Goal: Check status: Check status

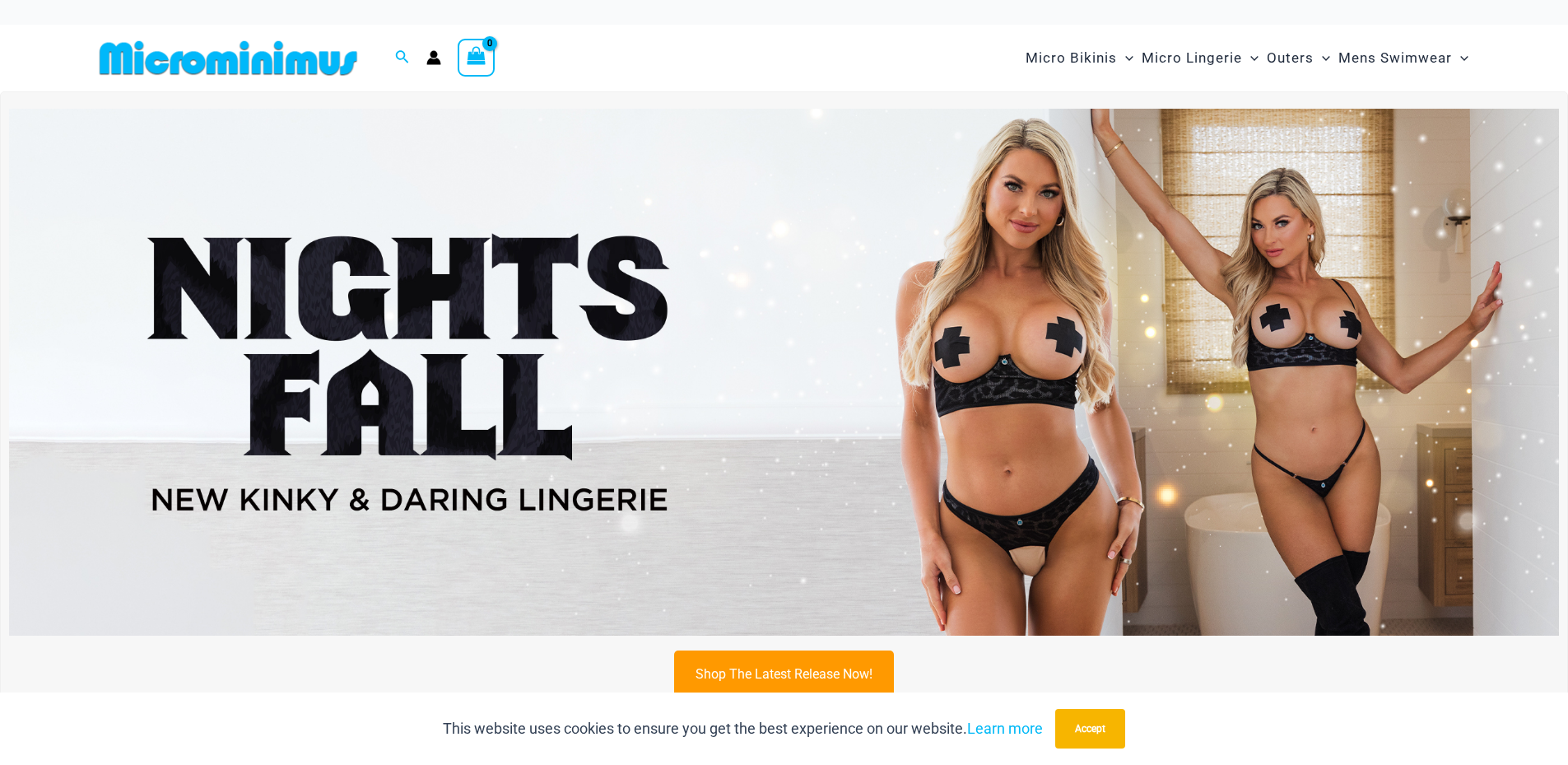
click at [434, 63] on icon "Account icon link" at bounding box center [433, 62] width 14 height 7
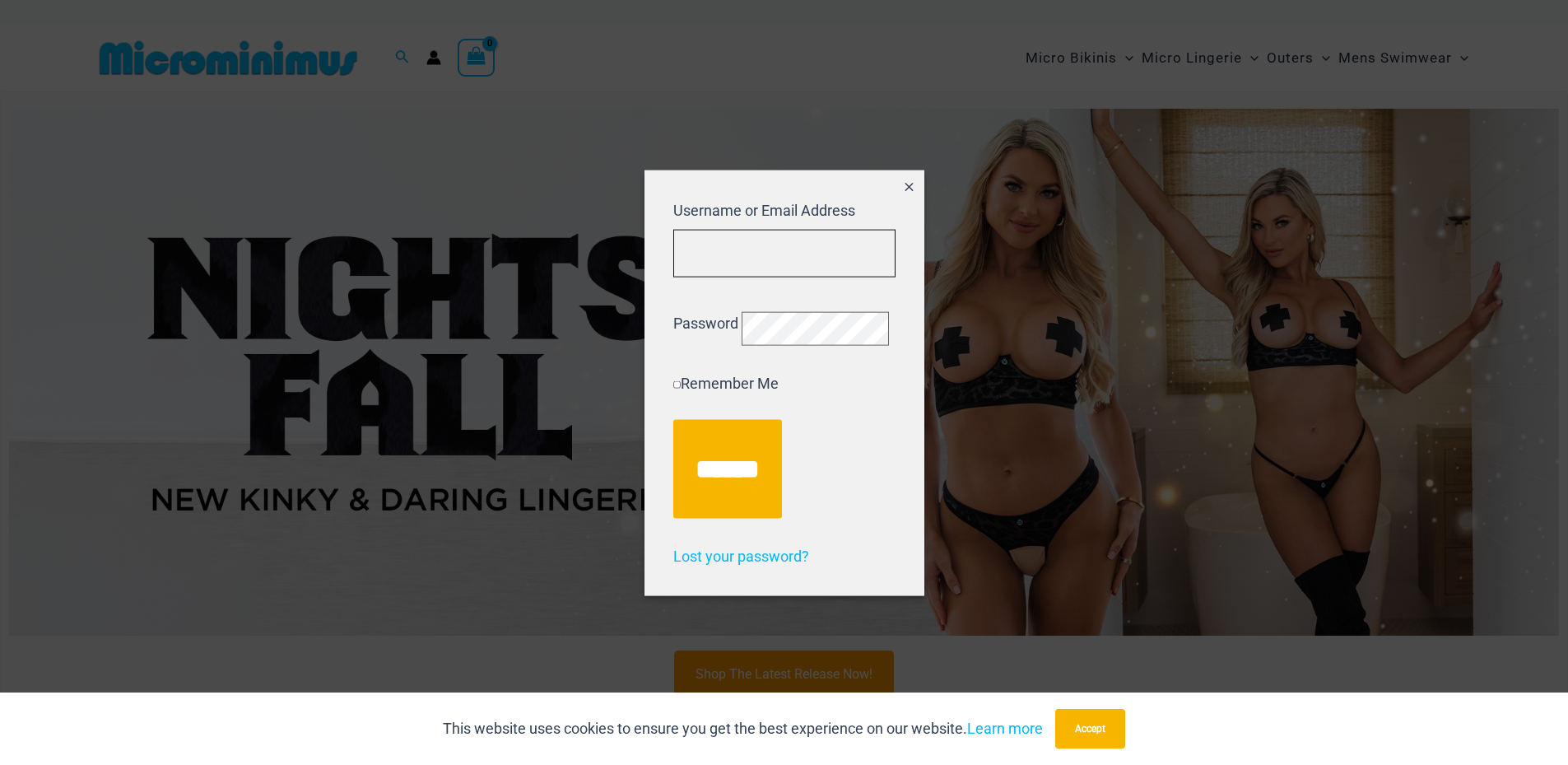
click at [717, 250] on input "Username or Email Address" at bounding box center [784, 253] width 222 height 49
type input "**********"
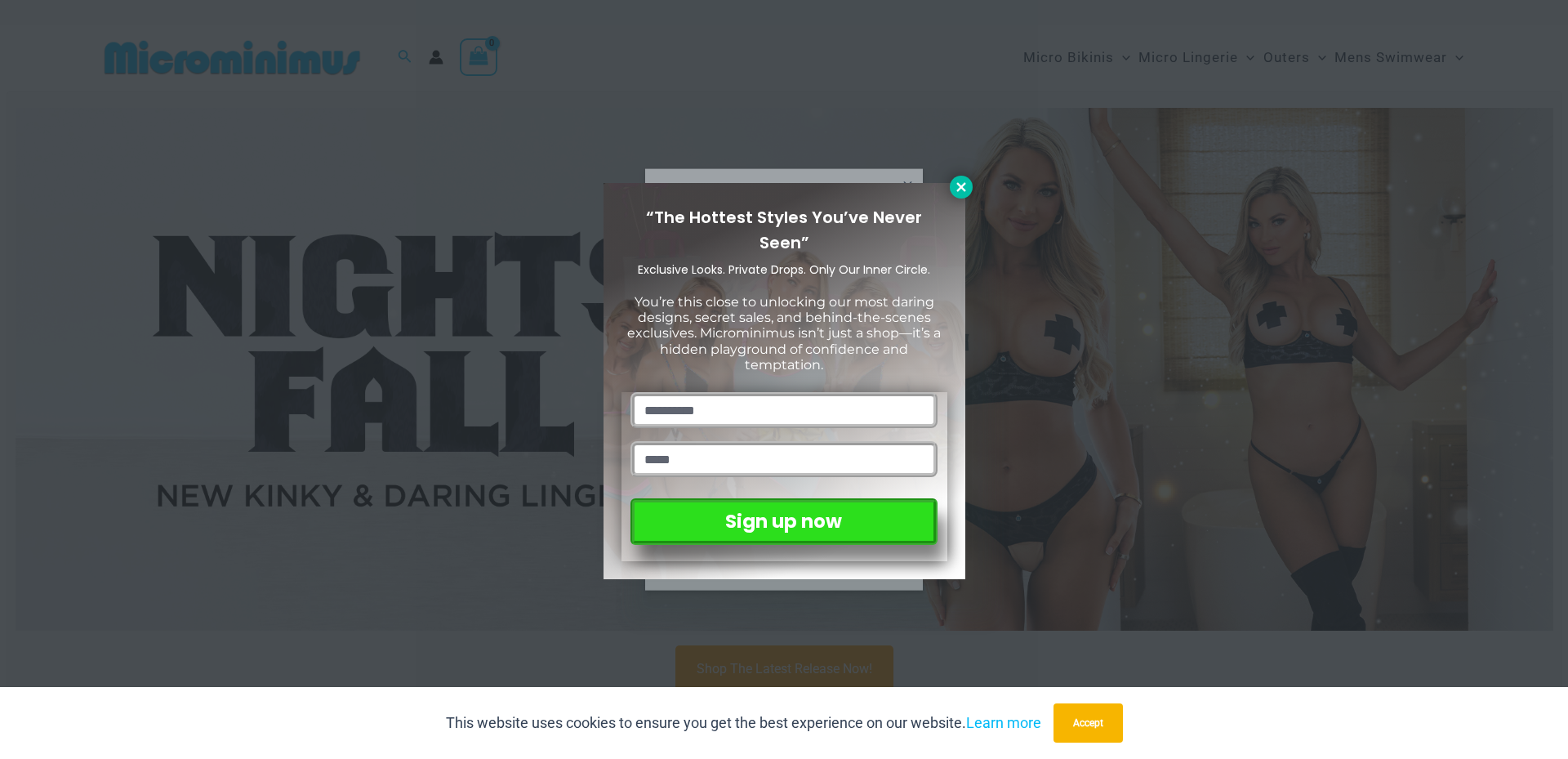
click at [955, 189] on icon at bounding box center [961, 186] width 14 height 14
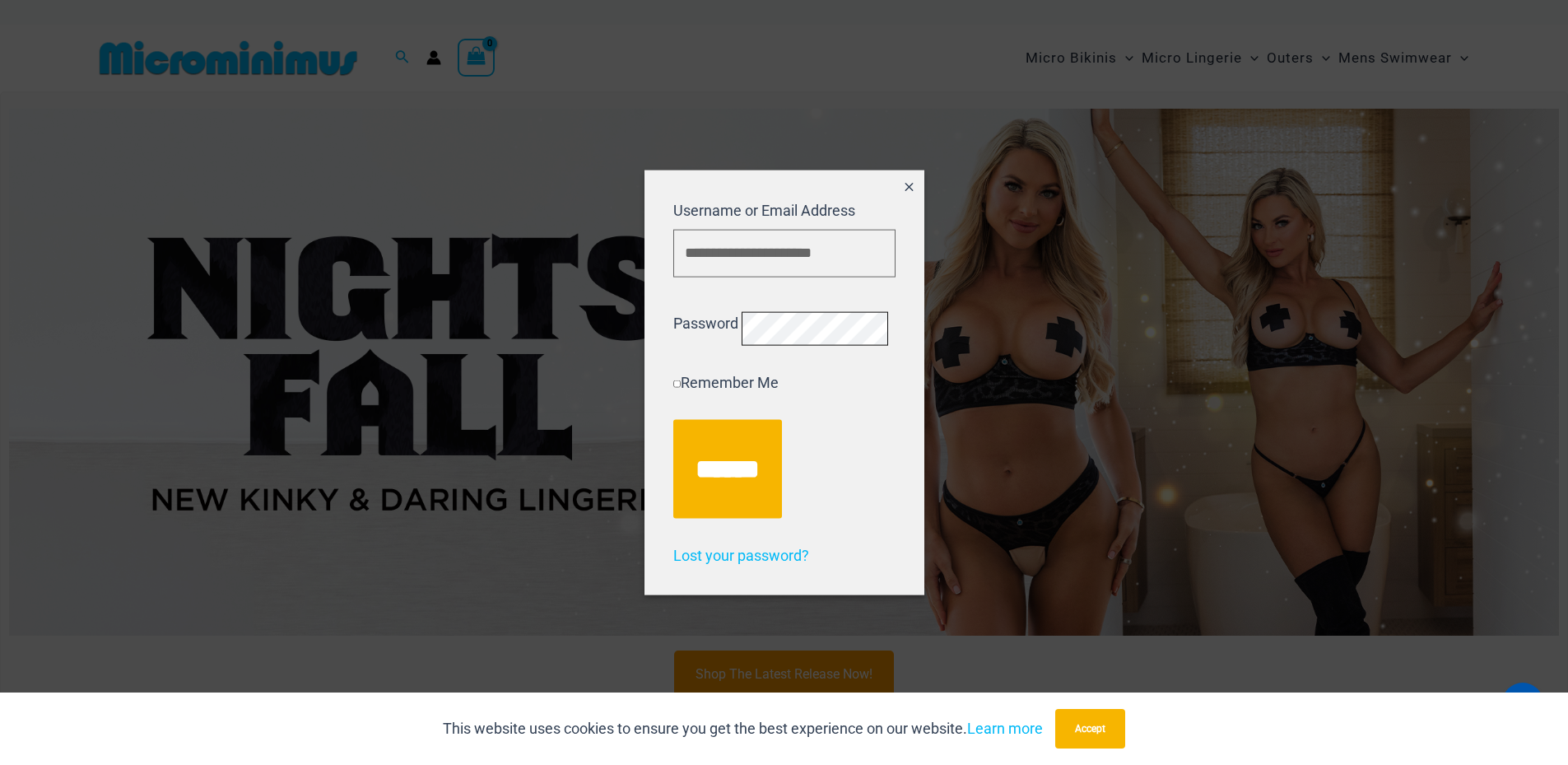
click at [673, 419] on input "******" at bounding box center [727, 468] width 109 height 99
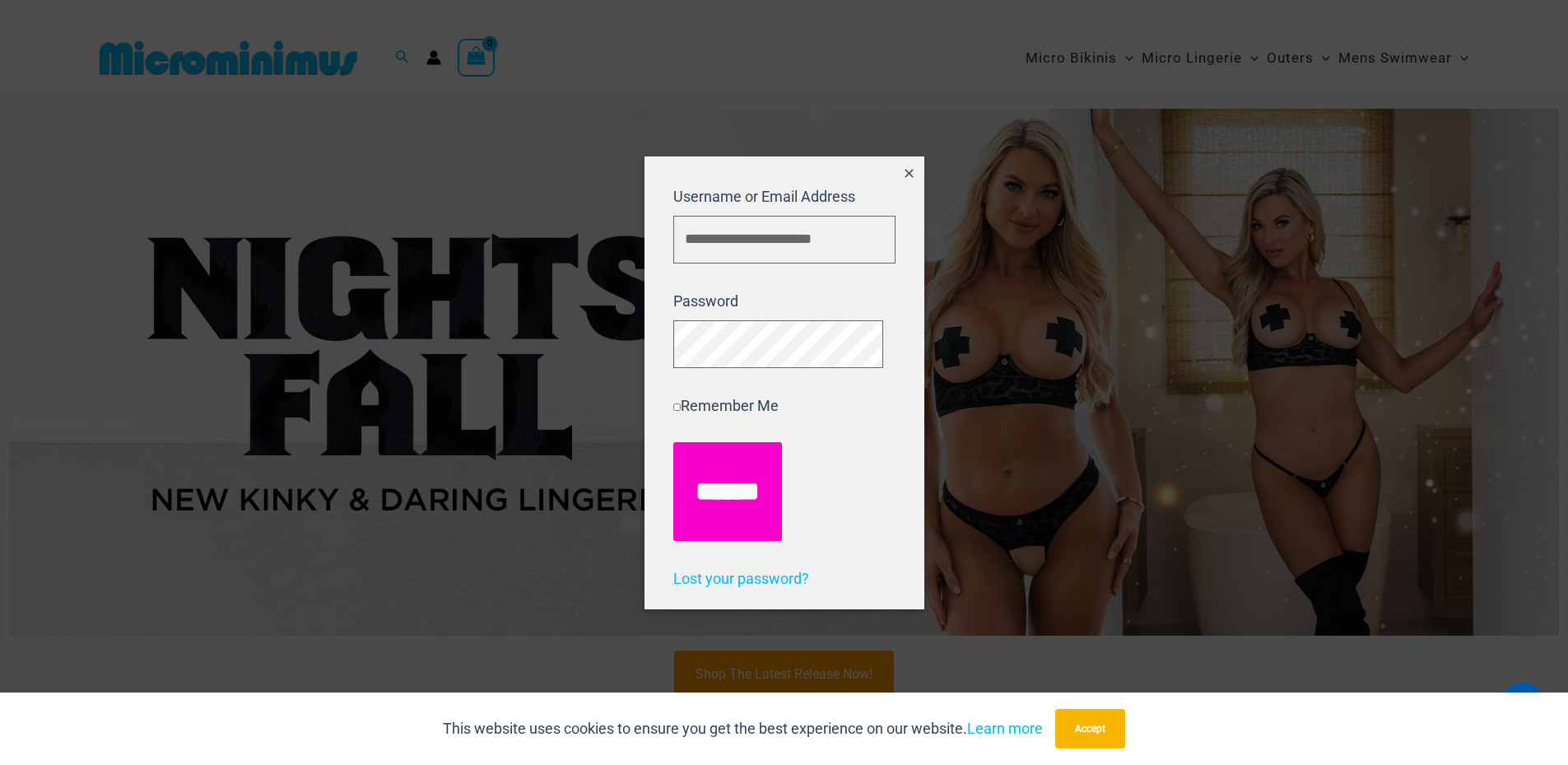
click at [695, 472] on input "******" at bounding box center [727, 491] width 109 height 99
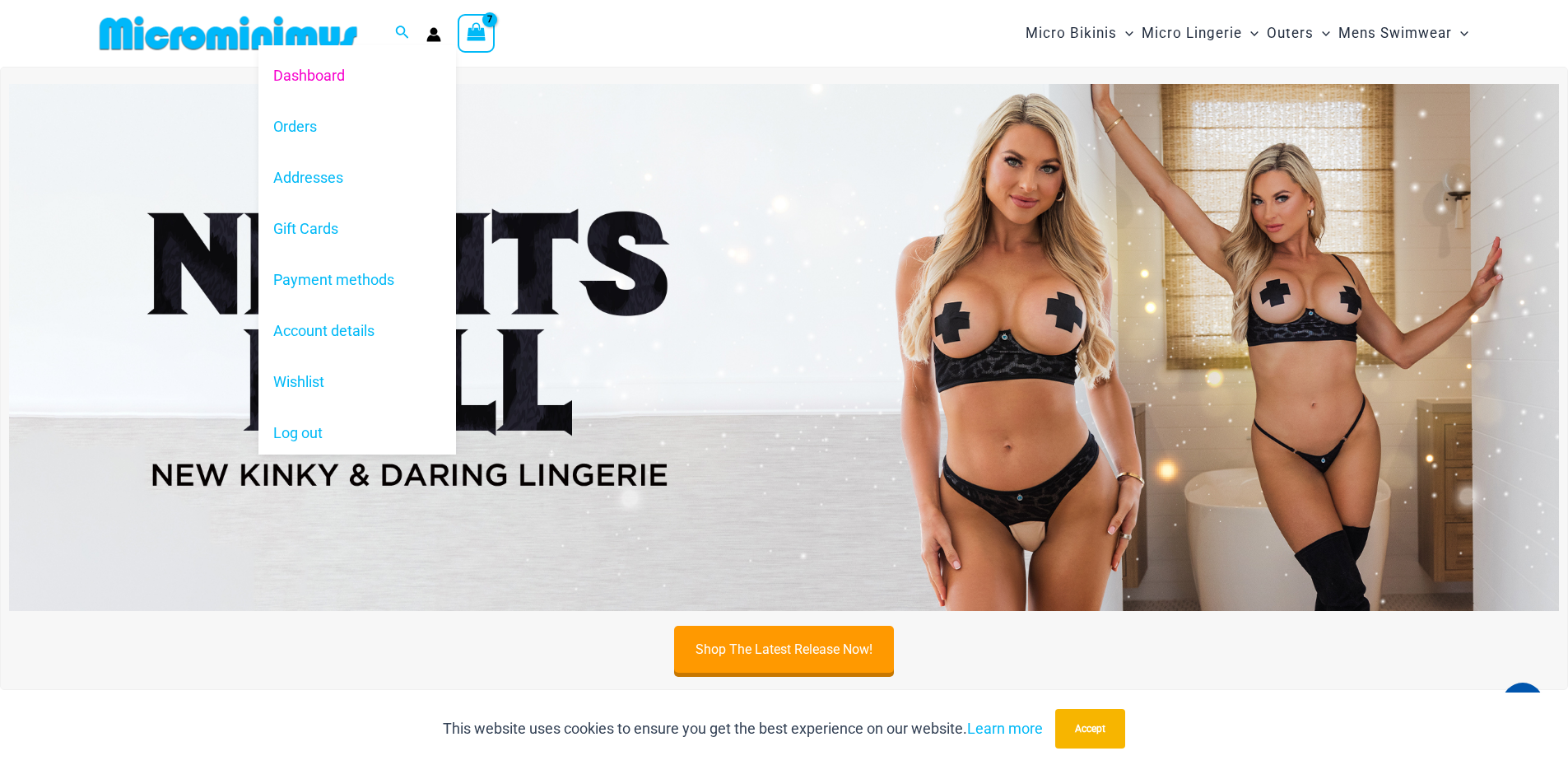
click at [440, 41] on div "Dashboard Orders Addresses Gift Cards Payment methods Account details Wishlist …" at bounding box center [433, 33] width 15 height 25
click at [304, 126] on link "Orders" at bounding box center [357, 126] width 197 height 51
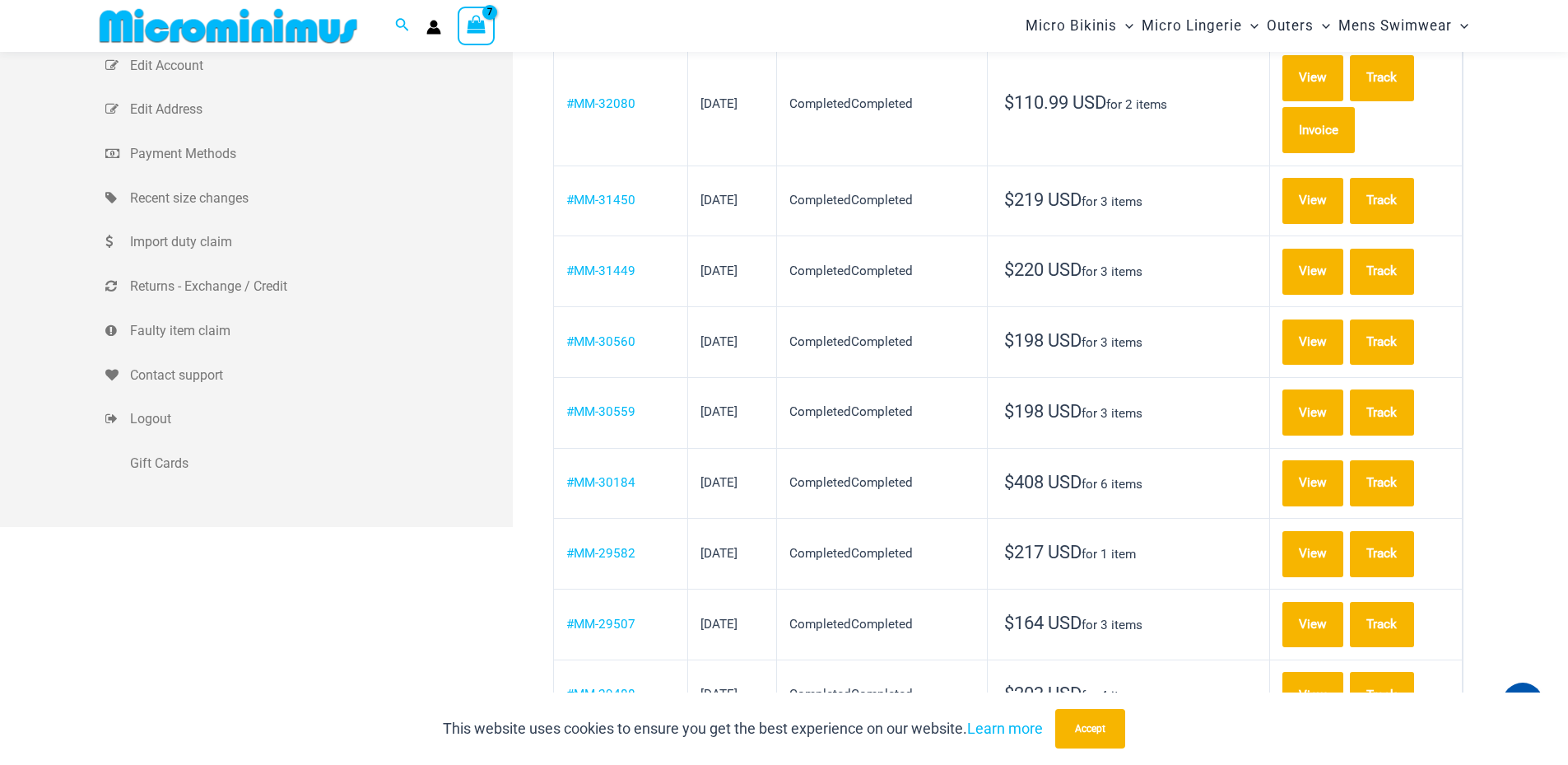
scroll to position [397, 0]
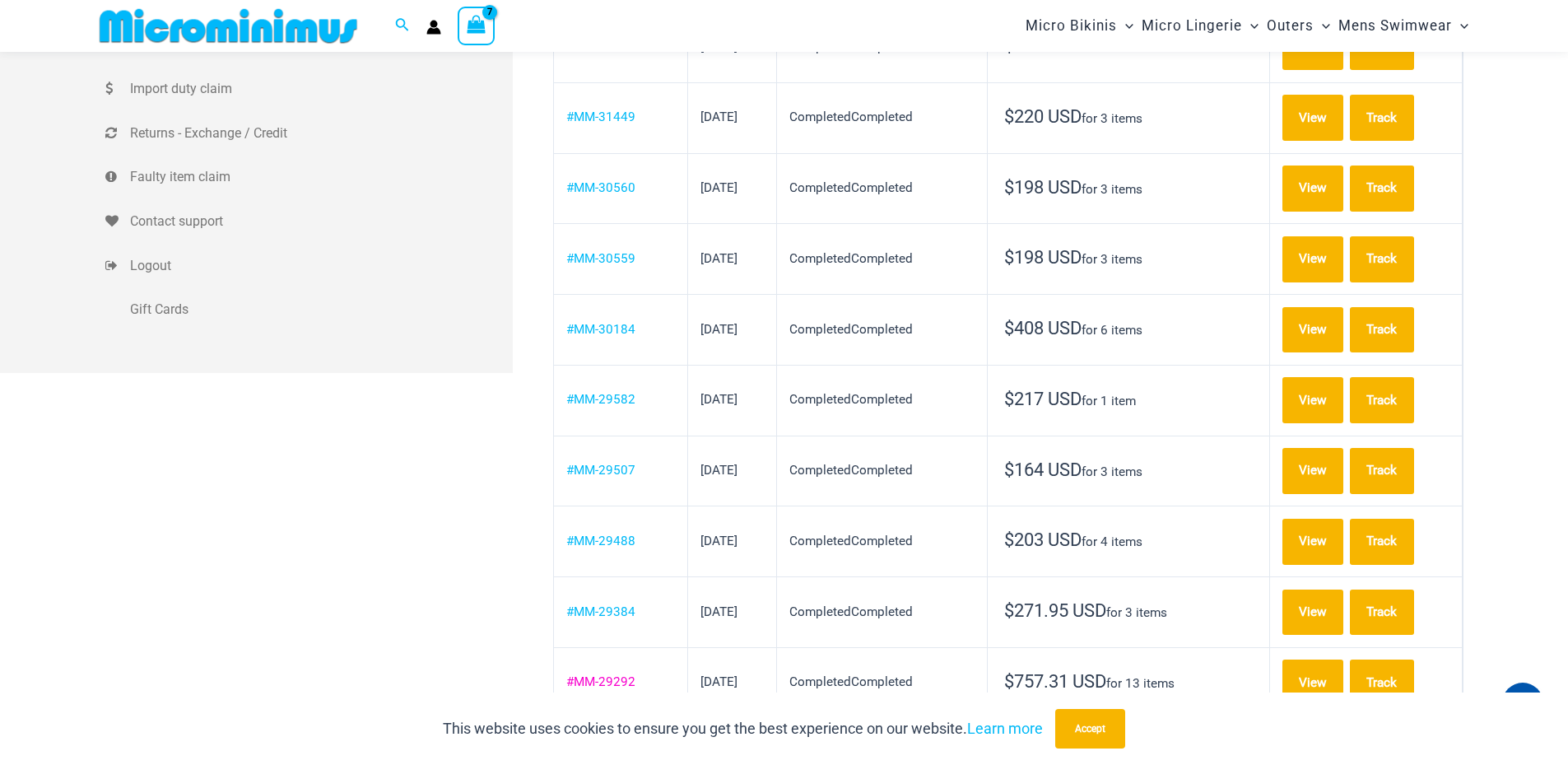
click at [613, 674] on link "#MM-29292" at bounding box center [600, 681] width 69 height 15
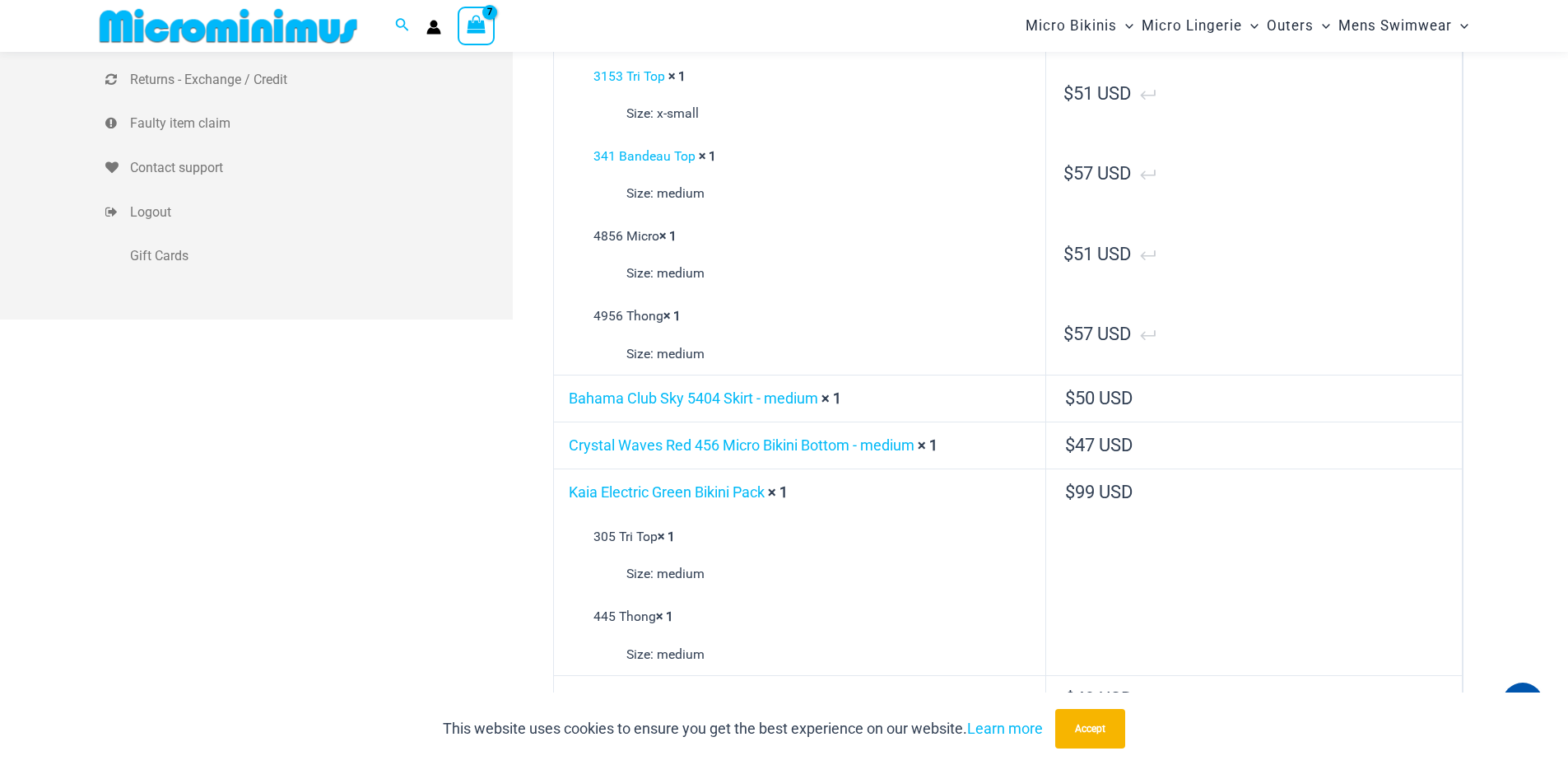
scroll to position [562, 0]
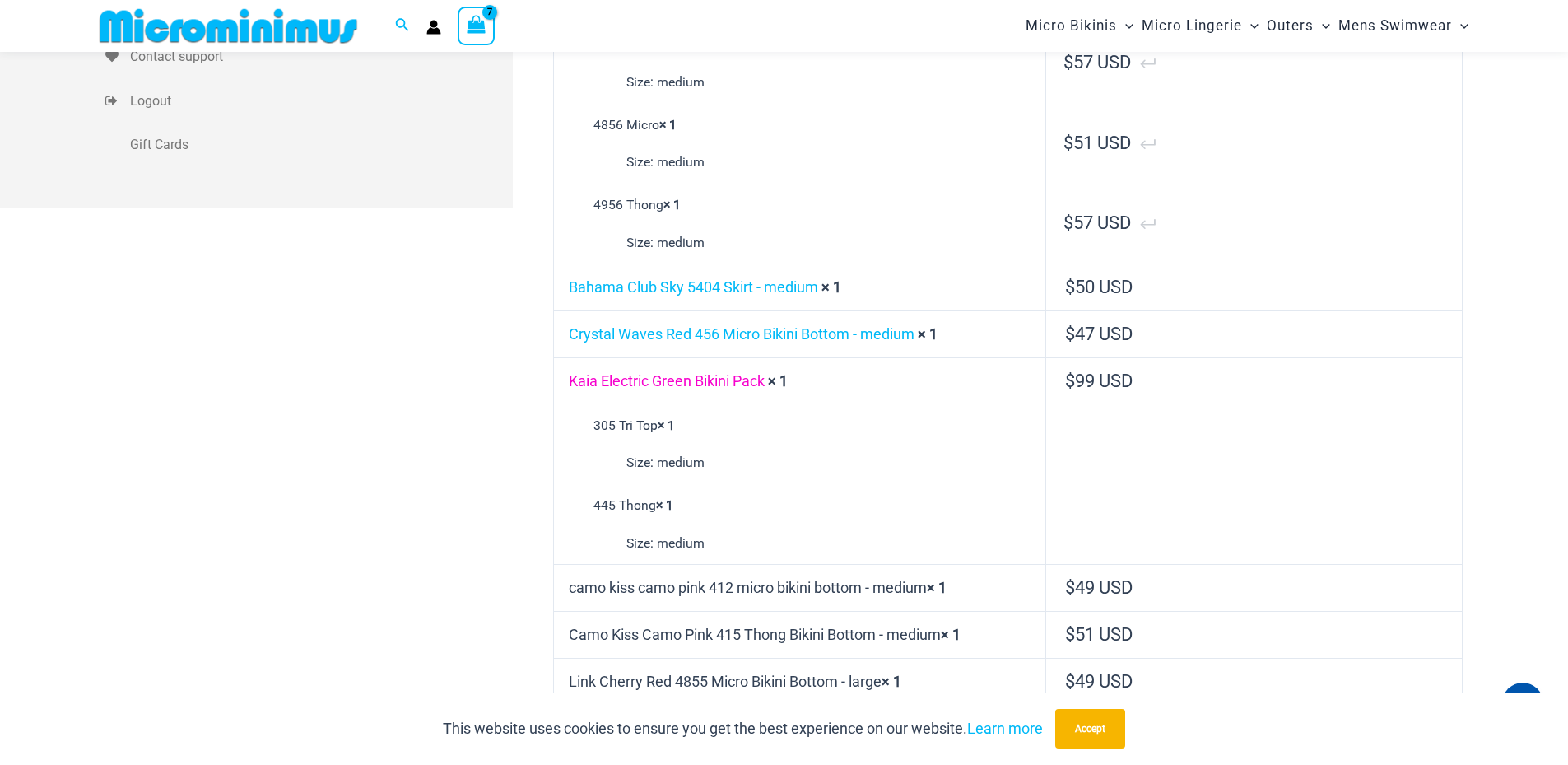
click at [678, 382] on link "Kaia Electric Green Bikini Pack" at bounding box center [666, 381] width 196 height 17
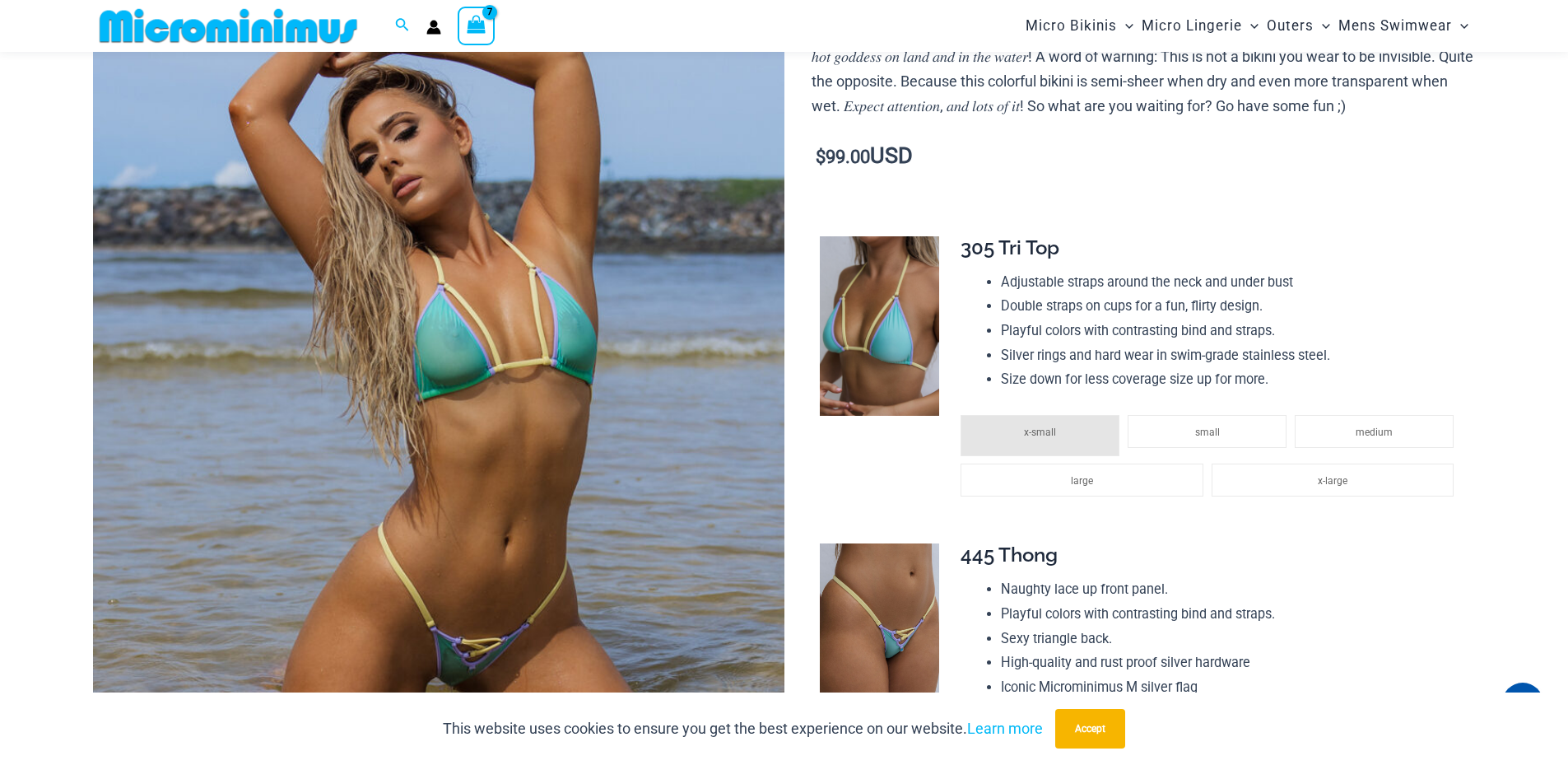
scroll to position [220, 0]
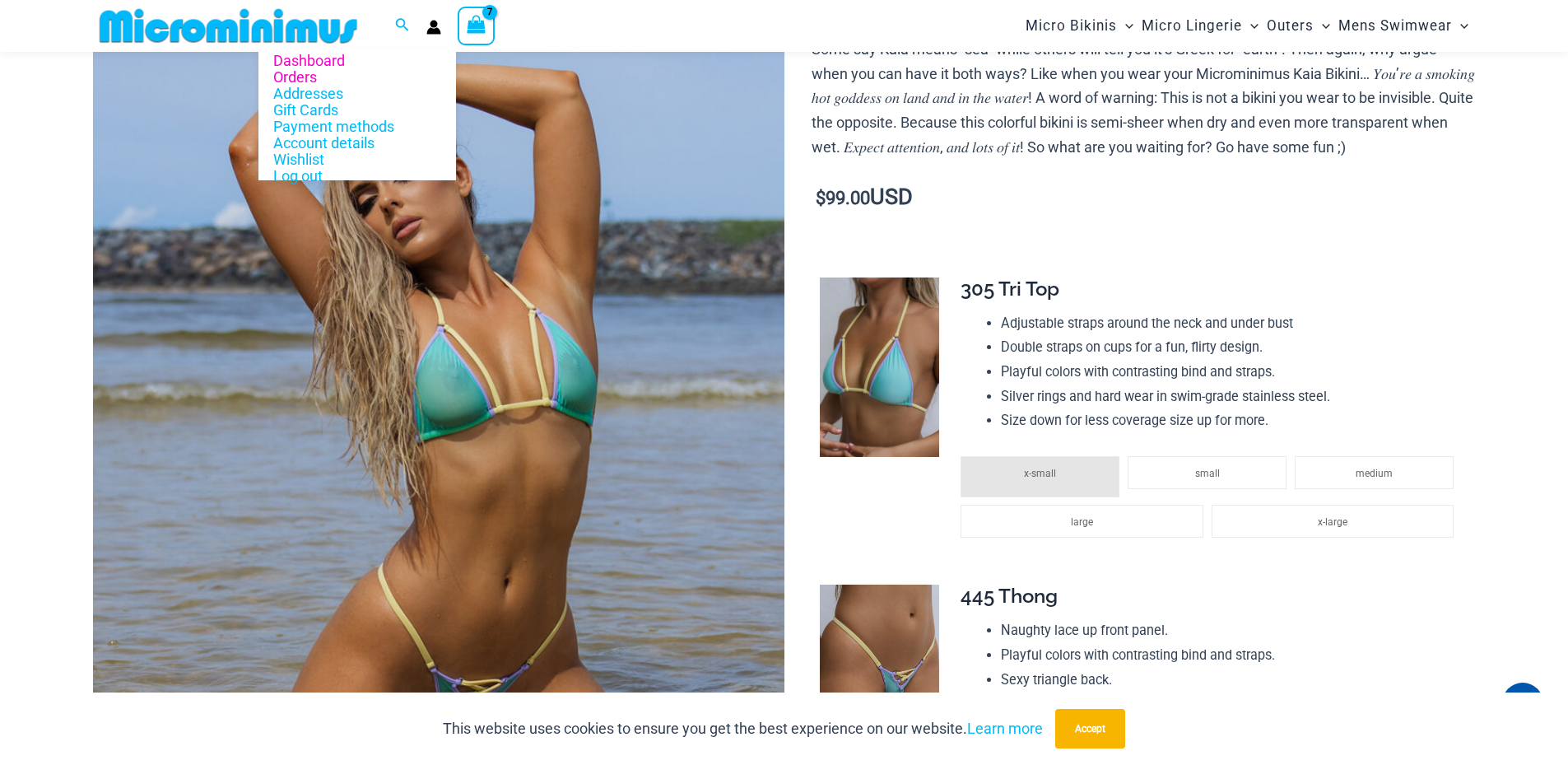
click at [308, 77] on link "Orders" at bounding box center [357, 77] width 197 height 16
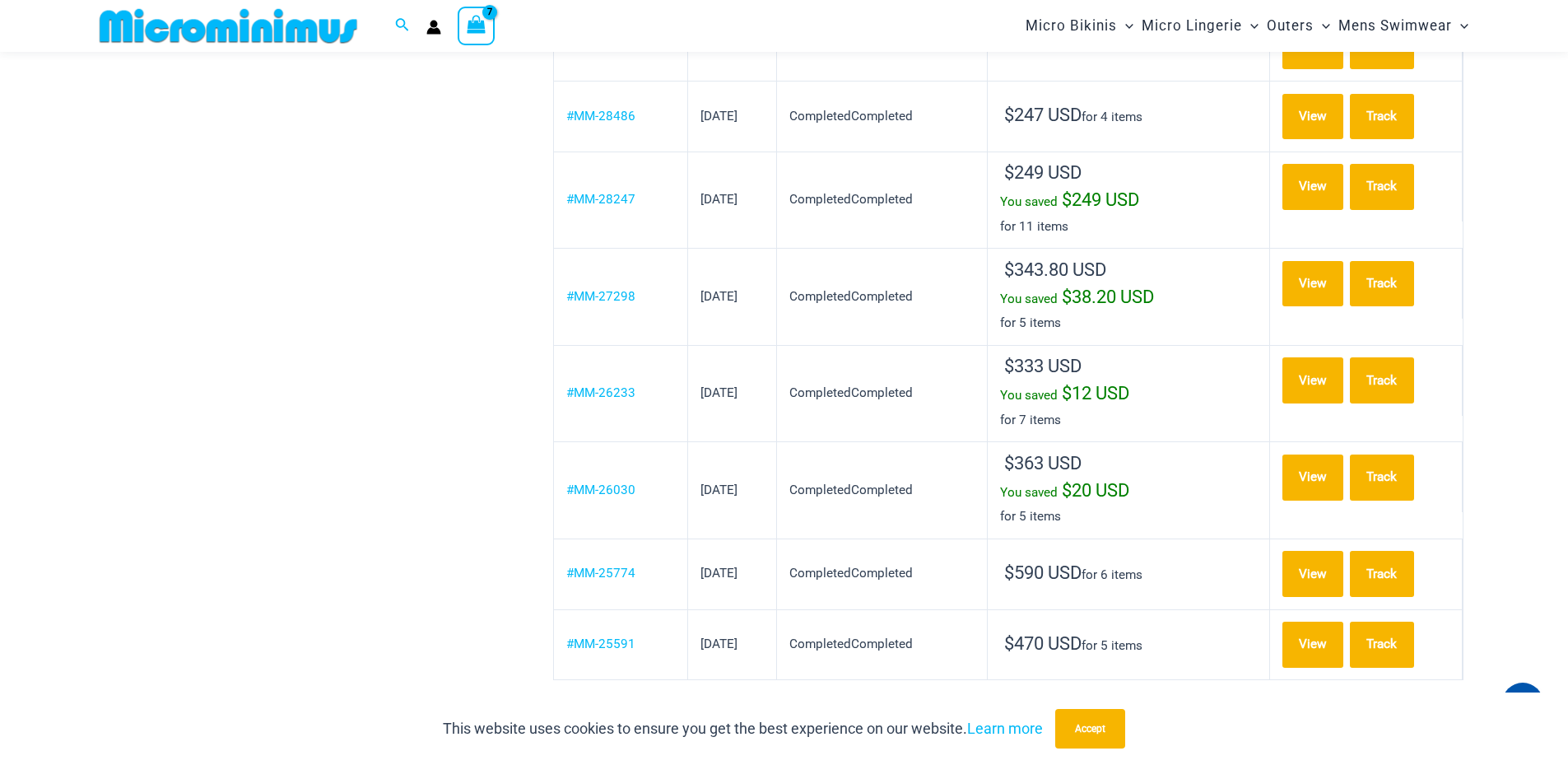
scroll to position [1467, 0]
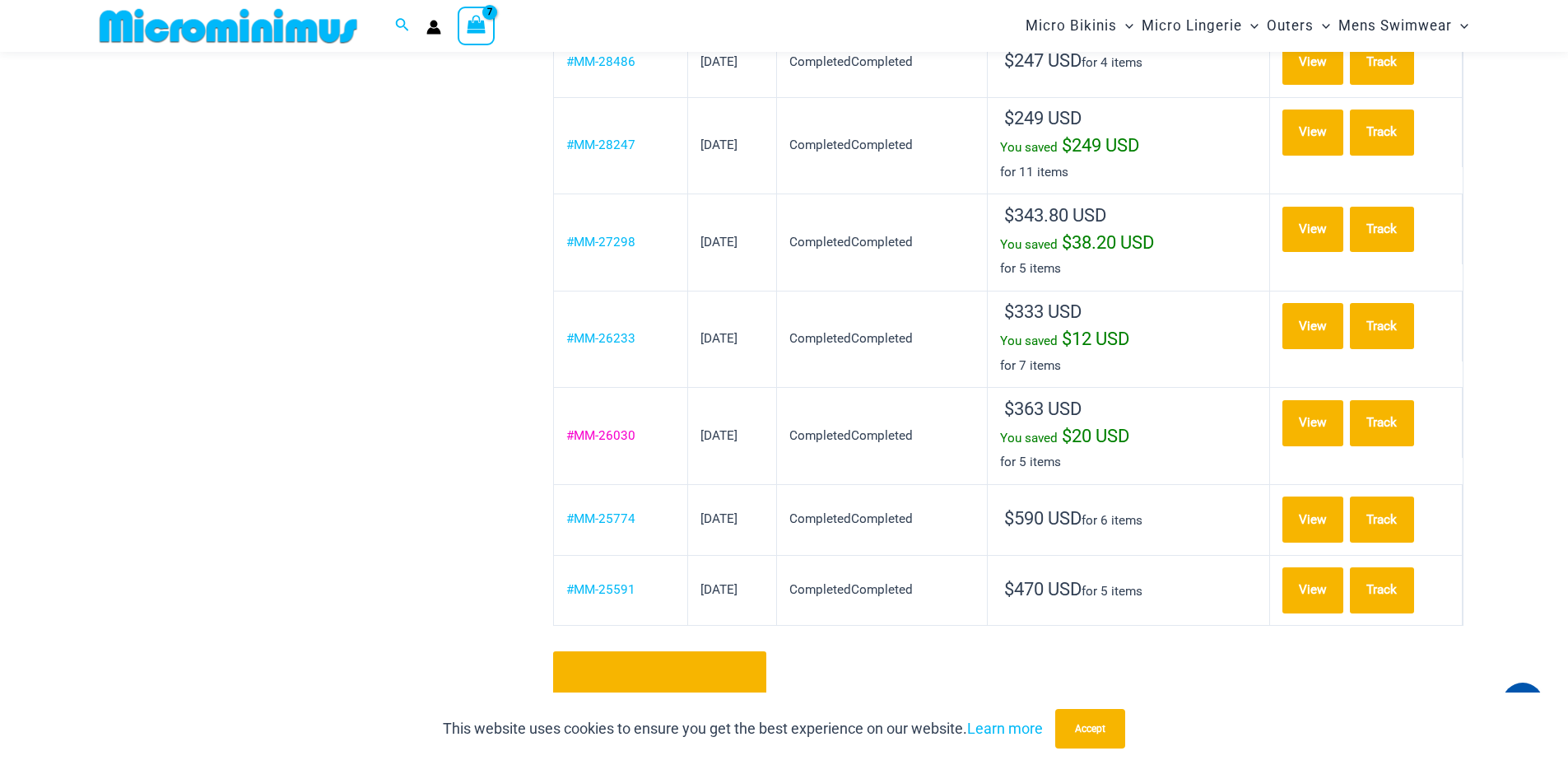
click at [613, 428] on link "#MM-26030" at bounding box center [600, 435] width 69 height 15
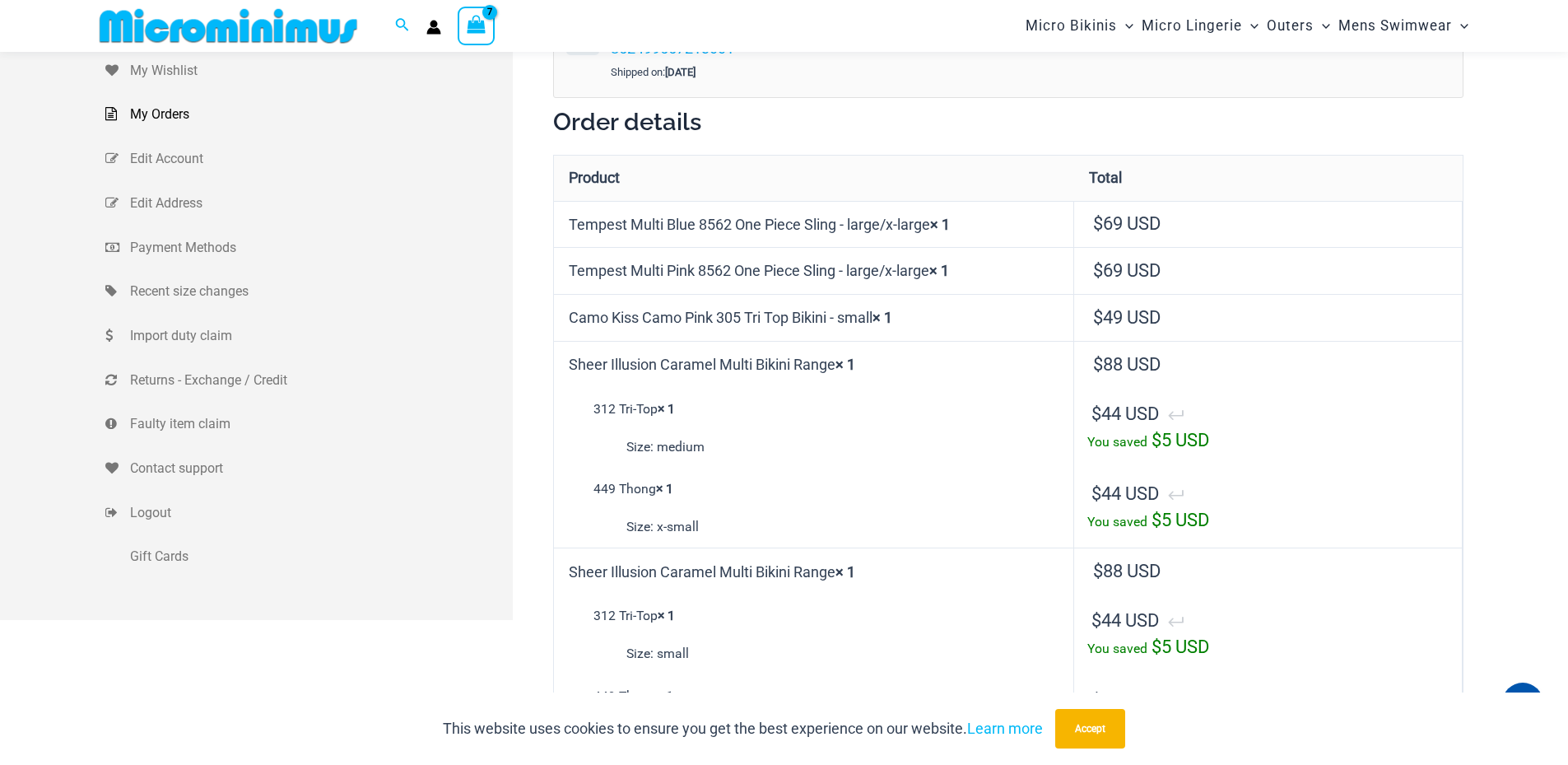
scroll to position [68, 0]
